Goal: Information Seeking & Learning: Find specific fact

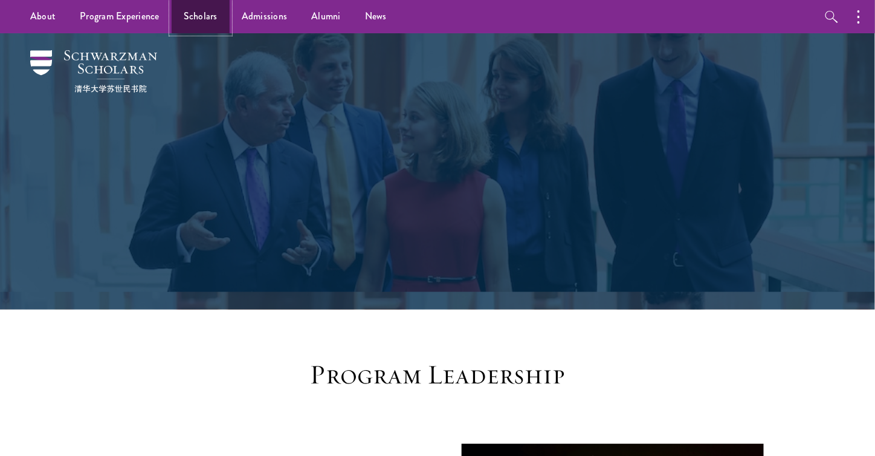
click at [191, 25] on link "Scholars" at bounding box center [201, 16] width 58 height 33
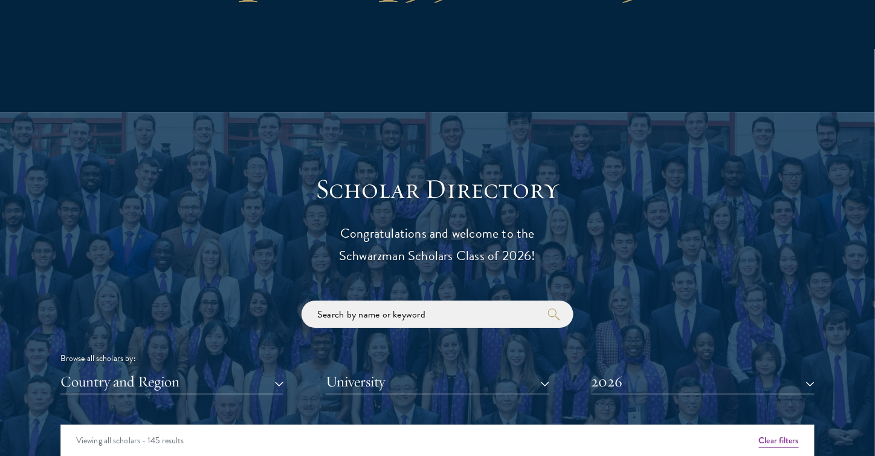
scroll to position [1285, 0]
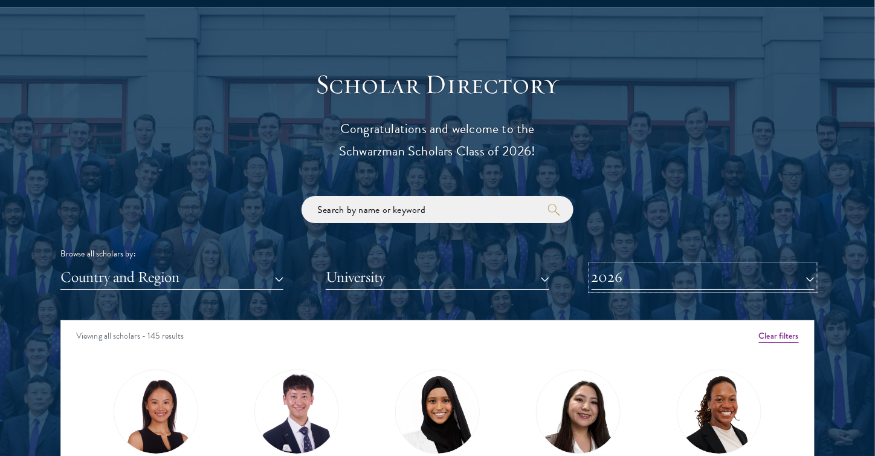
click at [635, 277] on button "2026" at bounding box center [703, 277] width 223 height 25
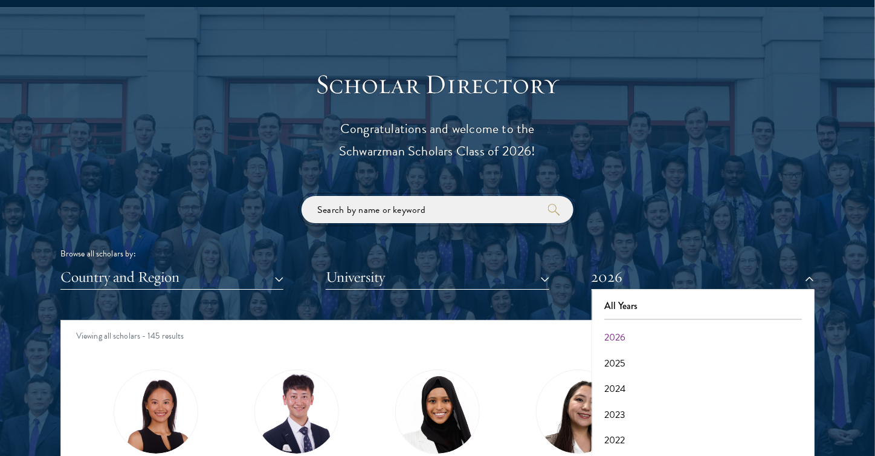
click at [490, 216] on input "search" at bounding box center [438, 209] width 272 height 27
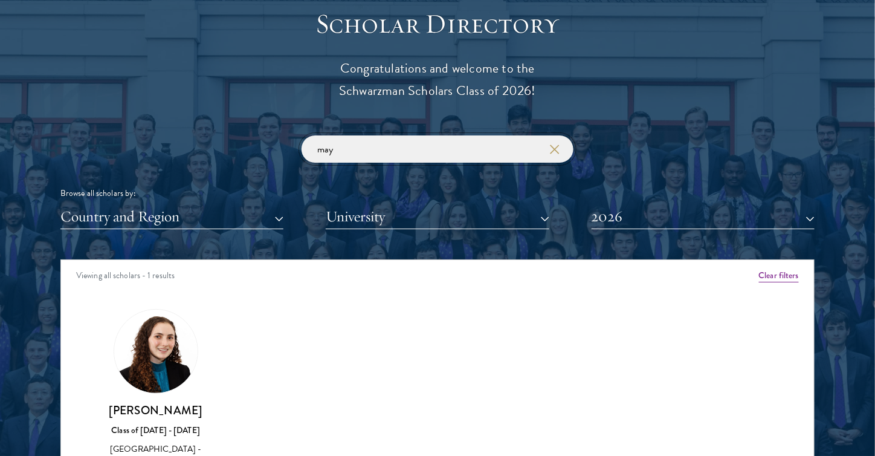
scroll to position [1346, 0]
type input "m"
